Goal: Information Seeking & Learning: Get advice/opinions

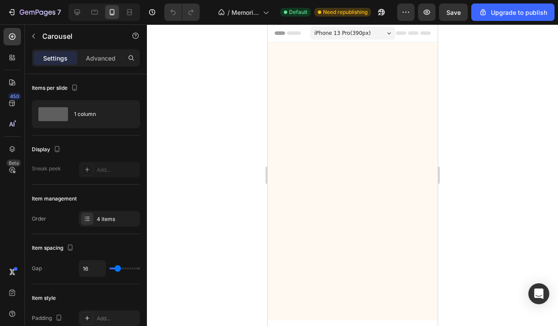
scroll to position [1767, 0]
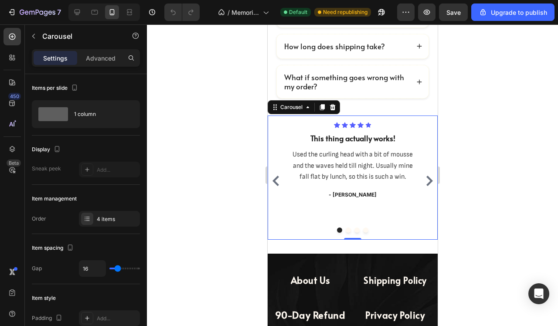
click at [433, 186] on icon "Carousel Next Arrow" at bounding box center [429, 181] width 10 height 10
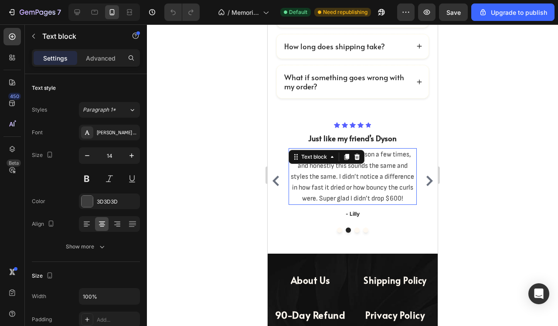
click at [338, 188] on span "Tried my best friend’s Dyson a few times, and honestly this sounds the same and…" at bounding box center [351, 176] width 123 height 52
drag, startPoint x: 338, startPoint y: 188, endPoint x: 495, endPoint y: 227, distance: 161.9
click at [338, 188] on span "Tried my best friend’s Dyson a few times, and honestly this sounds the same and…" at bounding box center [351, 176] width 123 height 52
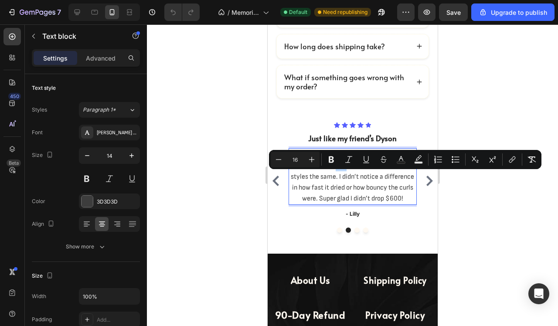
copy span "Tried my best friend’s Dyson a few times, and honestly this sounds the same and…"
click at [152, 231] on div at bounding box center [352, 175] width 411 height 302
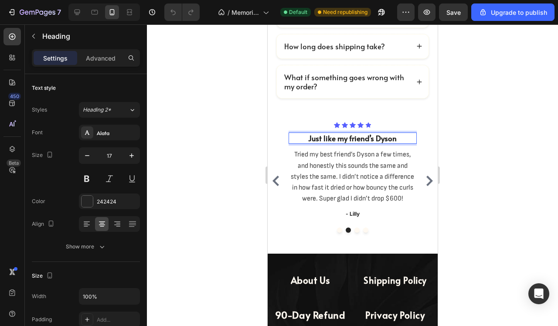
click at [325, 143] on strong "Just like my friend’s Dyson" at bounding box center [352, 138] width 89 height 10
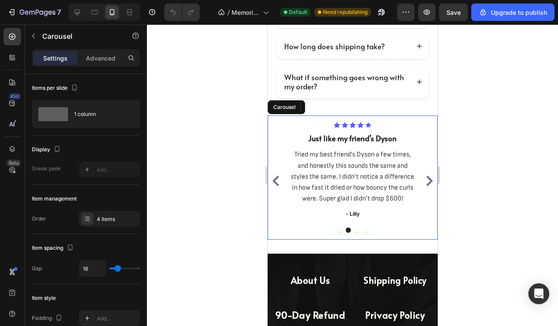
click at [427, 186] on icon "Carousel Next Arrow" at bounding box center [429, 181] width 10 height 10
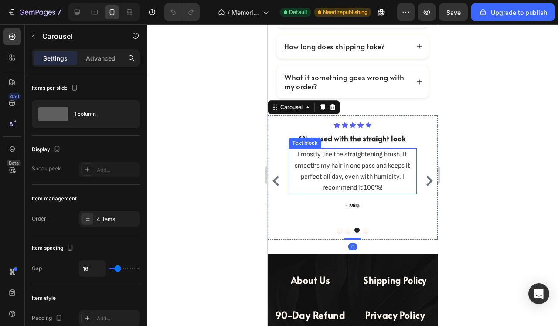
click at [326, 192] on span "I mostly use the straightening brush. It smooths my hair in one pass and keeps …" at bounding box center [352, 170] width 116 height 41
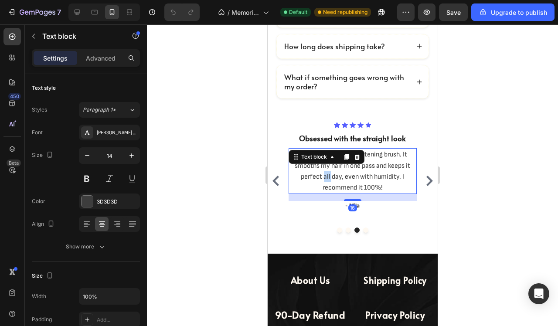
click at [326, 192] on span "I mostly use the straightening brush. It smooths my hair in one pass and keeps …" at bounding box center [352, 170] width 116 height 41
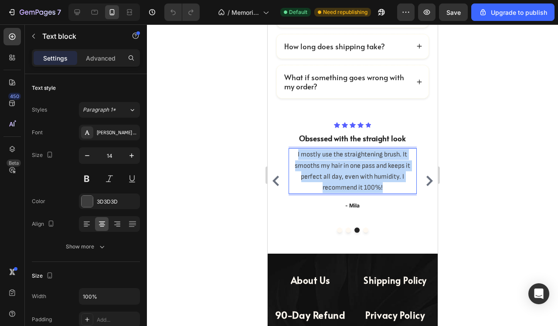
click at [326, 192] on span "I mostly use the straightening brush. It smooths my hair in one pass and keeps …" at bounding box center [352, 170] width 116 height 41
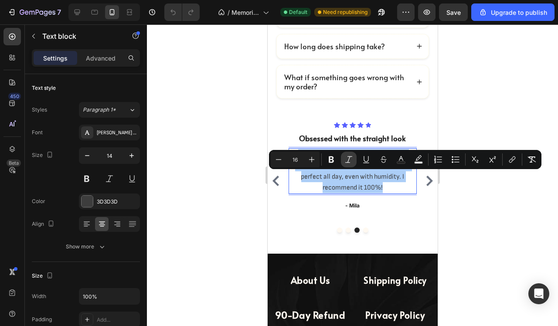
click at [341, 158] on button "Italic" at bounding box center [349, 160] width 16 height 16
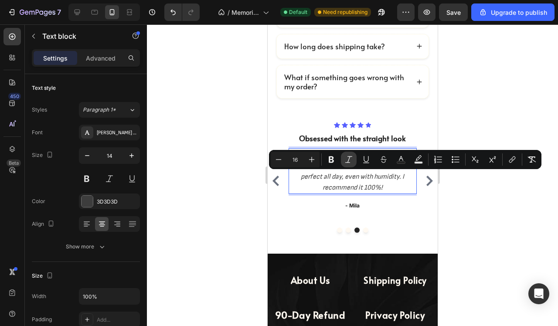
click at [341, 157] on button "Italic" at bounding box center [349, 160] width 16 height 16
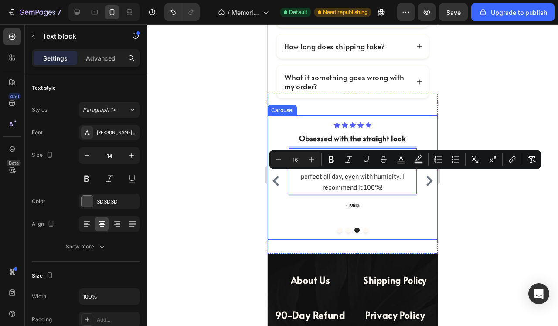
click at [211, 199] on div at bounding box center [352, 175] width 411 height 302
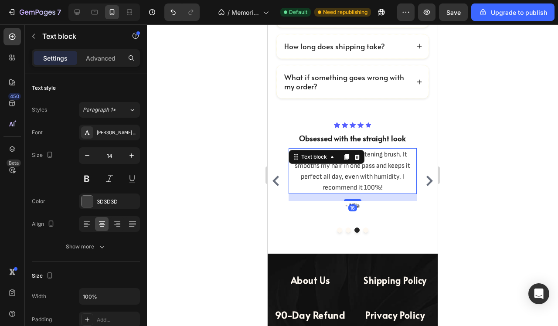
click at [333, 192] on span "I mostly use the straightening brush. It smooths my hair in one pass and keeps …" at bounding box center [352, 170] width 116 height 41
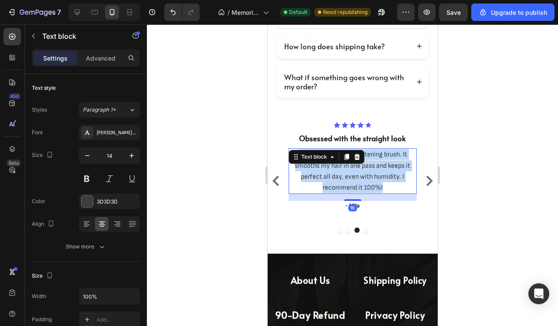
click at [333, 192] on span "I mostly use the straightening brush. It smooths my hair in one pass and keeps …" at bounding box center [352, 170] width 116 height 41
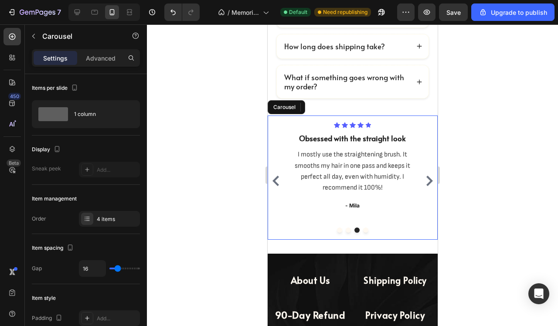
click at [427, 186] on icon "Carousel Next Arrow" at bounding box center [429, 181] width 10 height 10
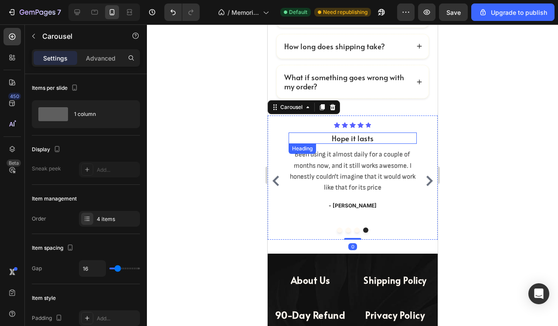
click at [364, 144] on h3 "Hope it lasts" at bounding box center [352, 138] width 128 height 11
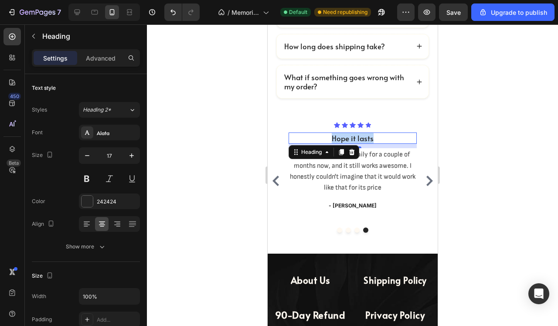
click at [364, 143] on p "Hope it lasts" at bounding box center [352, 138] width 126 height 10
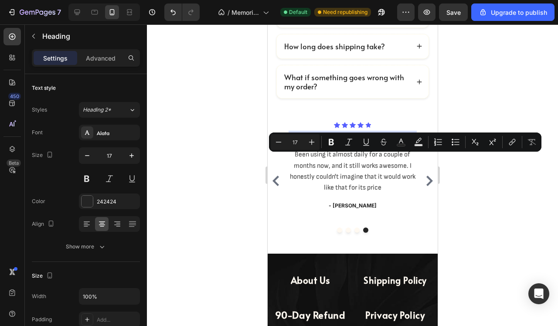
copy p "Hope it lasts"
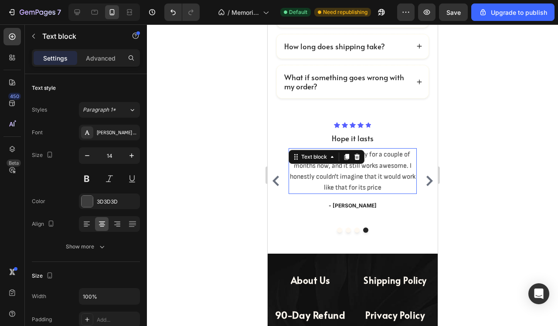
click at [336, 192] on span "Been using it almost daily for a couple of months now, and it still works aweso…" at bounding box center [353, 170] width 126 height 41
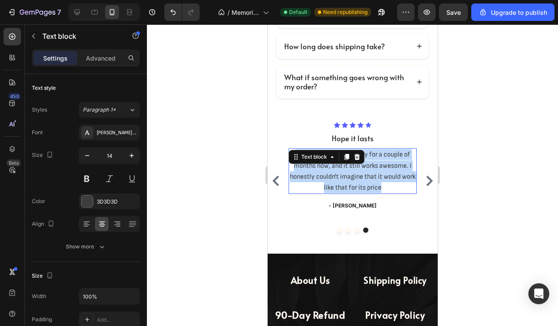
click at [336, 192] on span "Been using it almost daily for a couple of months now, and it still works aweso…" at bounding box center [353, 170] width 126 height 41
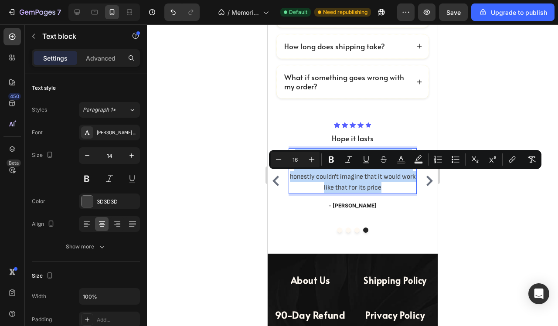
copy span "Been using it almost daily for a couple of months now, and it still works aweso…"
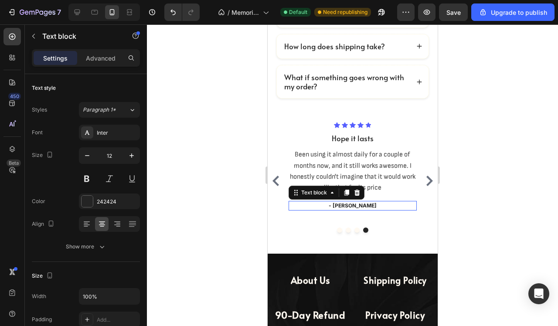
click at [355, 210] on p "- [PERSON_NAME]" at bounding box center [352, 206] width 126 height 8
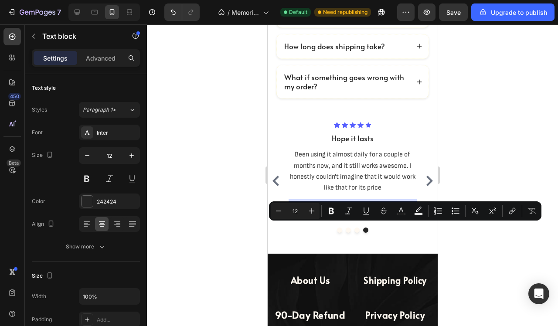
click at [355, 210] on p "- [PERSON_NAME]" at bounding box center [352, 206] width 126 height 8
copy p "- [PERSON_NAME]"
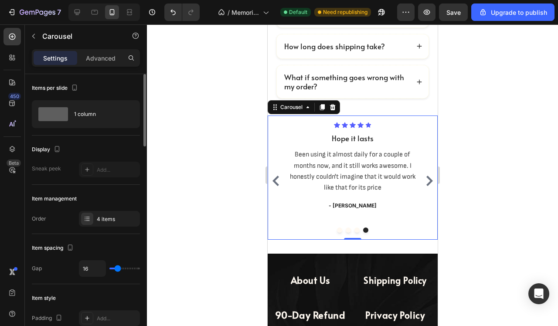
click at [273, 186] on icon "Carousel Back Arrow" at bounding box center [275, 181] width 10 height 10
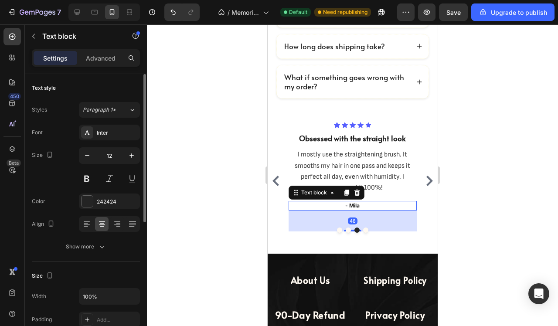
click at [354, 210] on p "- Mila" at bounding box center [352, 206] width 126 height 8
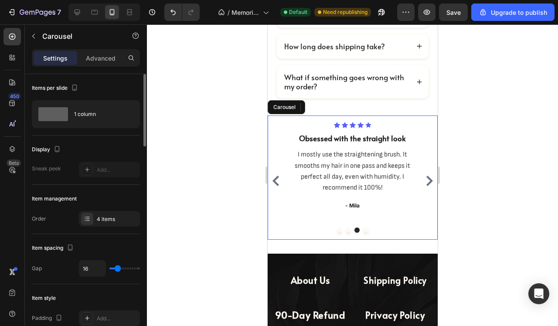
click at [275, 186] on icon "Carousel Back Arrow" at bounding box center [275, 181] width 10 height 10
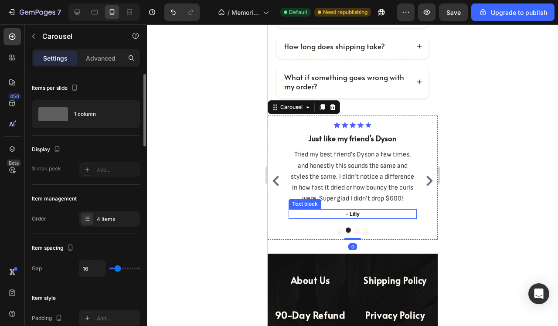
click at [351, 218] on p "- Lilly" at bounding box center [352, 214] width 126 height 8
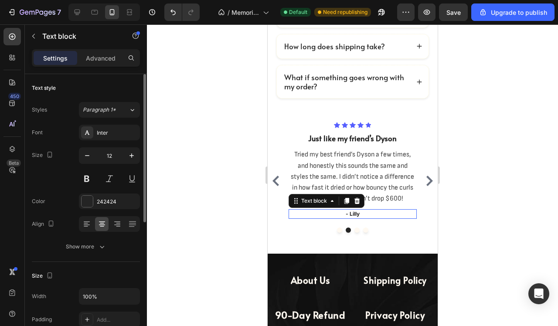
click at [351, 218] on p "- Lilly" at bounding box center [352, 214] width 126 height 8
